Goal: Task Accomplishment & Management: Manage account settings

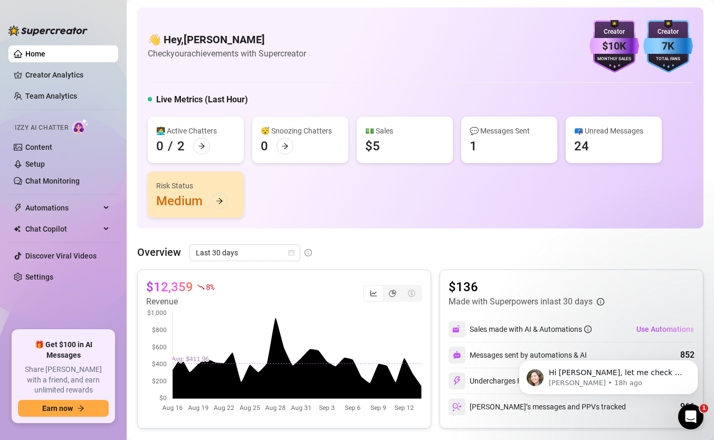
click at [42, 56] on link "Home" at bounding box center [35, 54] width 20 height 8
click at [44, 71] on link "Creator Analytics" at bounding box center [67, 74] width 84 height 17
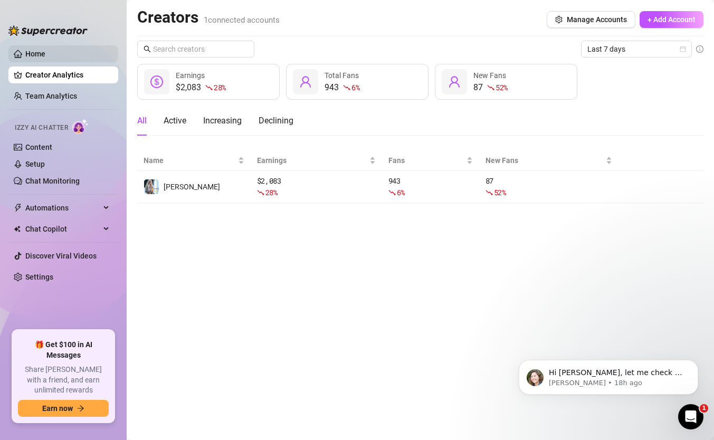
click at [45, 56] on link "Home" at bounding box center [35, 54] width 20 height 8
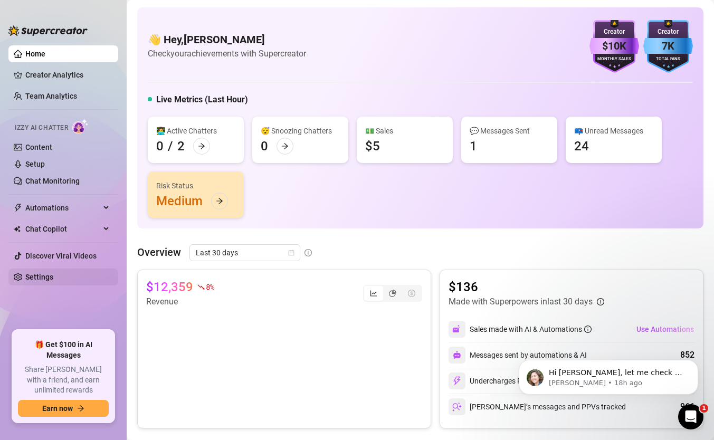
click at [40, 280] on link "Settings" at bounding box center [39, 277] width 28 height 8
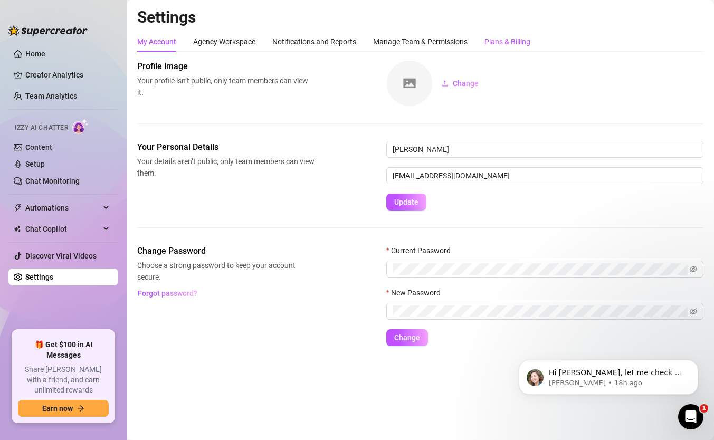
click at [518, 44] on div "Plans & Billing" at bounding box center [507, 42] width 46 height 12
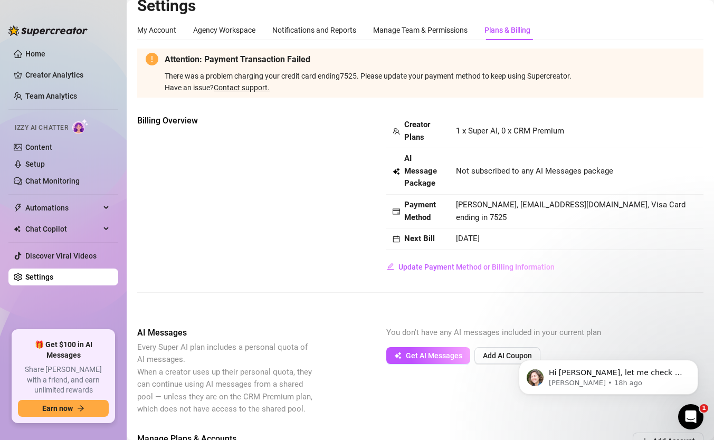
scroll to position [14, 0]
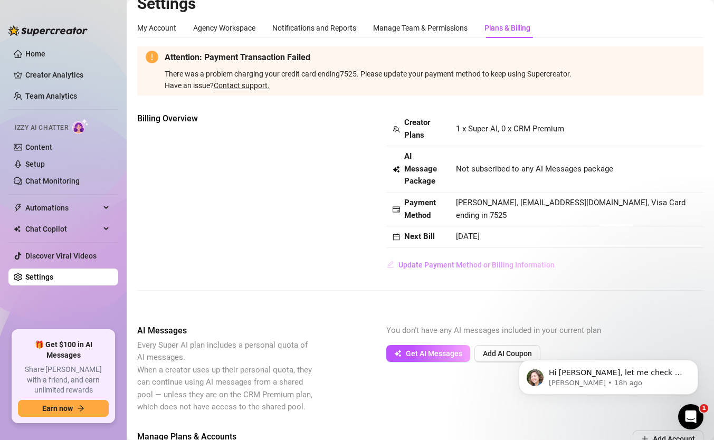
click at [423, 262] on span "Update Payment Method or Billing Information" at bounding box center [476, 265] width 156 height 8
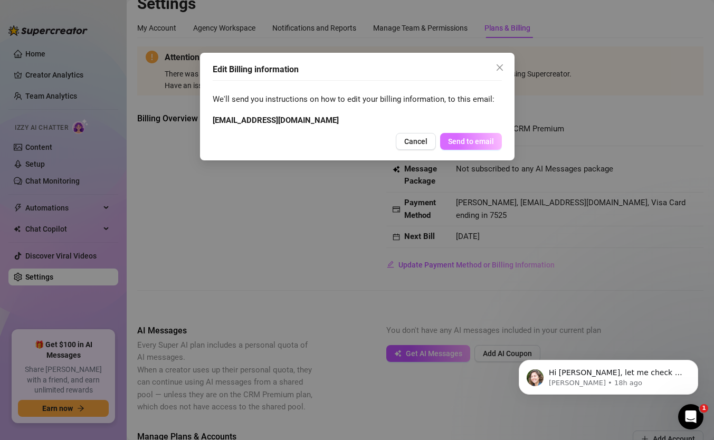
click at [475, 142] on span "Send to email" at bounding box center [471, 141] width 46 height 8
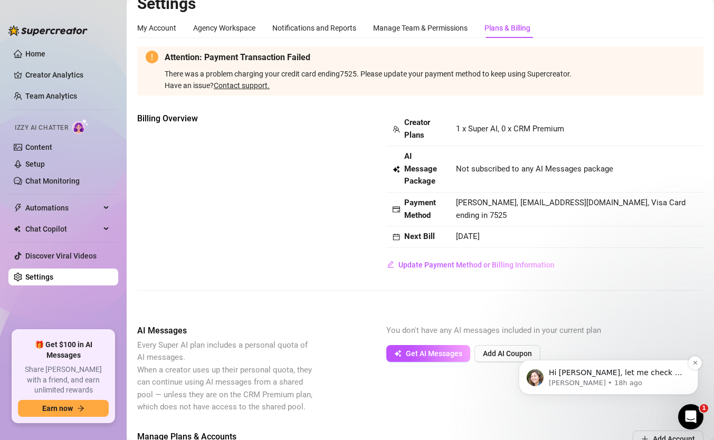
click at [650, 384] on p "[PERSON_NAME] • 18h ago" at bounding box center [617, 382] width 136 height 9
click at [713, 408] on icon "go back" at bounding box center [720, 410] width 8 height 8
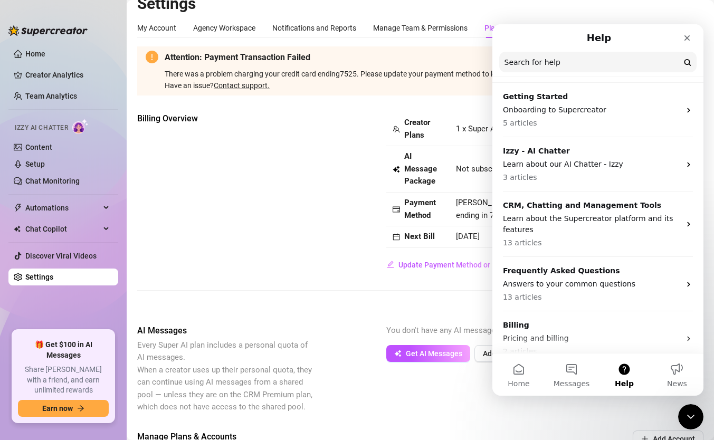
click at [345, 259] on div "Billing Overview Creator Plans 1 x Super AI, 0 x CRM Premium AI Message Package…" at bounding box center [420, 192] width 566 height 161
click at [690, 37] on icon "Close" at bounding box center [687, 38] width 8 height 8
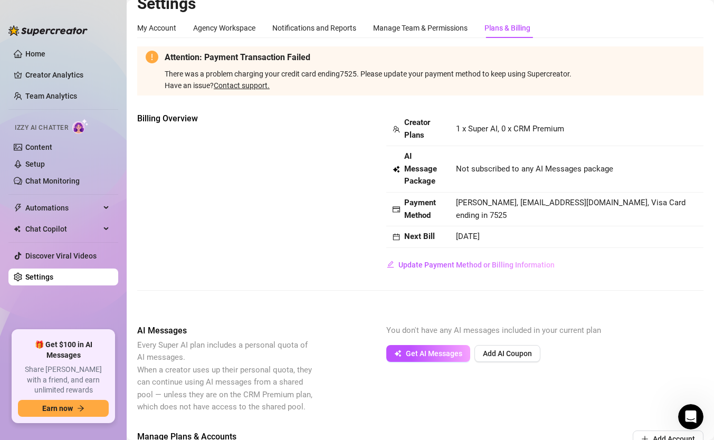
scroll to position [0, 0]
